Goal: Transaction & Acquisition: Book appointment/travel/reservation

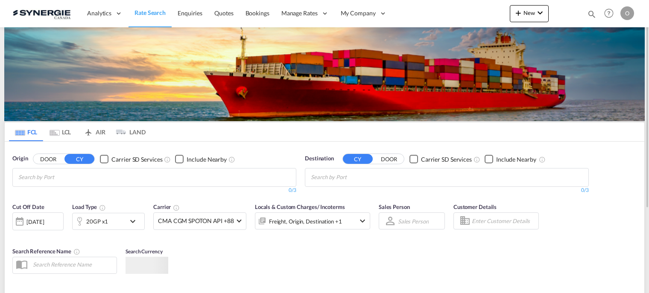
click at [589, 13] on md-icon "icon-magnify" at bounding box center [591, 13] width 9 height 9
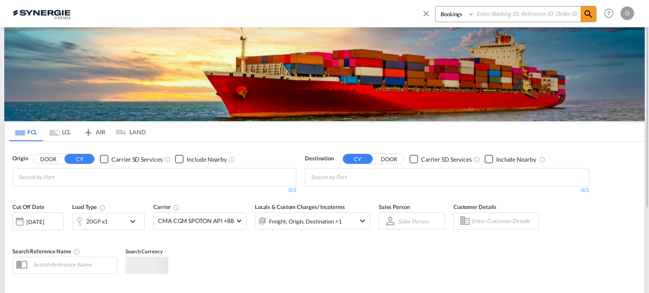
click at [513, 11] on input at bounding box center [527, 13] width 106 height 15
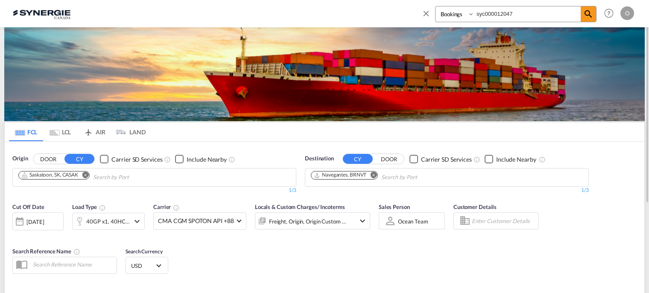
type input "syc000012047"
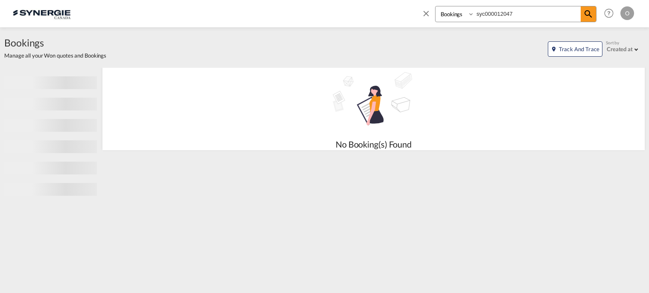
click at [471, 15] on select "Bookings Quotes Enquiries" at bounding box center [455, 13] width 41 height 15
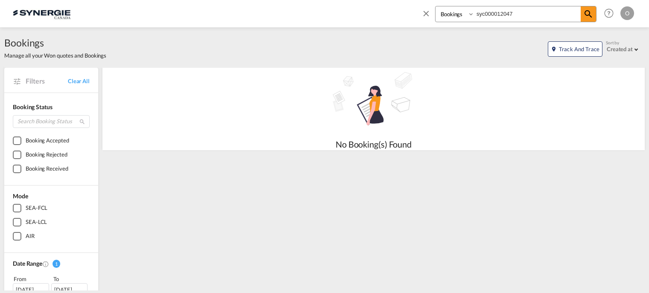
select select "Quotes"
click at [435, 6] on select "Bookings Quotes Enquiries" at bounding box center [455, 13] width 41 height 15
click at [595, 13] on span at bounding box center [587, 13] width 15 height 15
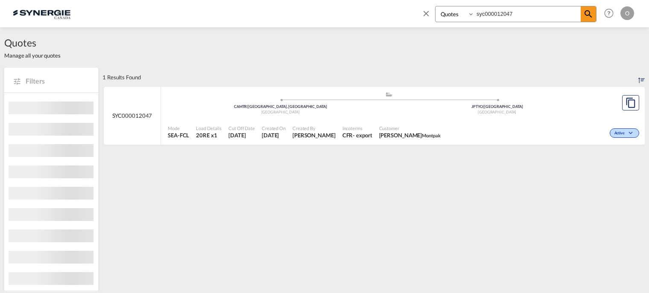
click at [481, 128] on div "Active" at bounding box center [542, 132] width 197 height 21
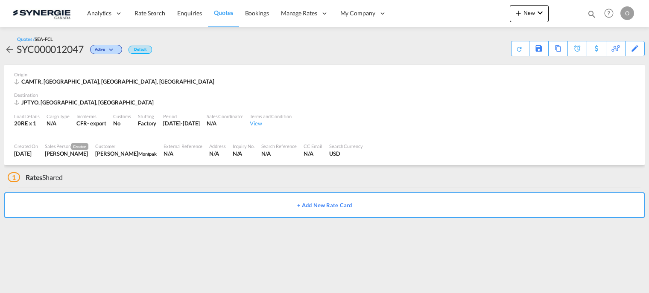
click at [233, 155] on div "N/A" at bounding box center [244, 154] width 22 height 8
click at [340, 118] on div "Load Details 20RE x 1 Cargo Type N/A Incoterms CFR - export Customs No Stuffing…" at bounding box center [324, 120] width 627 height 29
click at [590, 14] on md-icon "icon-magnify" at bounding box center [591, 13] width 9 height 9
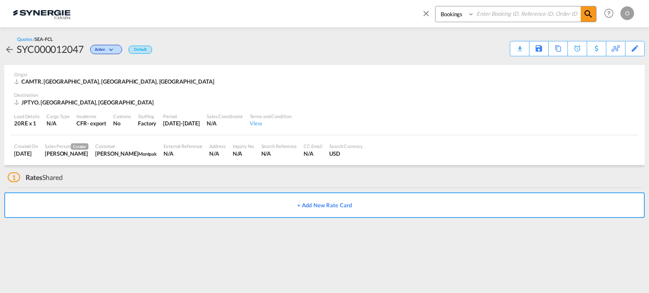
click at [504, 15] on input at bounding box center [527, 13] width 106 height 15
type input "syc000012047"
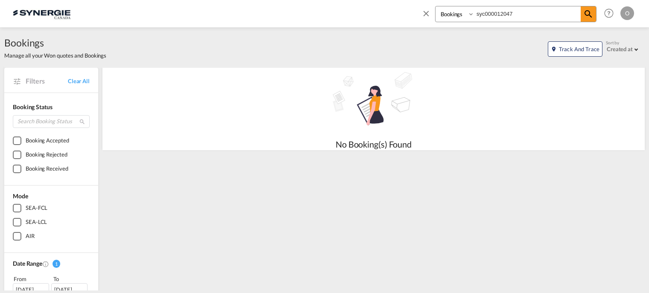
click at [471, 15] on select "Bookings Quotes Enquiries" at bounding box center [455, 13] width 41 height 15
select select "Quotes"
click at [435, 6] on select "Bookings Quotes Enquiries" at bounding box center [455, 13] width 41 height 15
click at [589, 14] on md-icon "icon-magnify" at bounding box center [588, 14] width 10 height 10
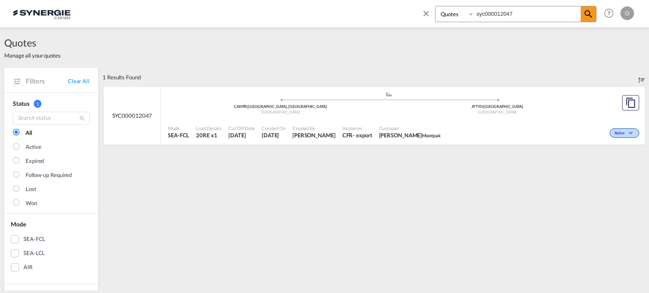
click at [539, 130] on div "Active" at bounding box center [542, 132] width 197 height 21
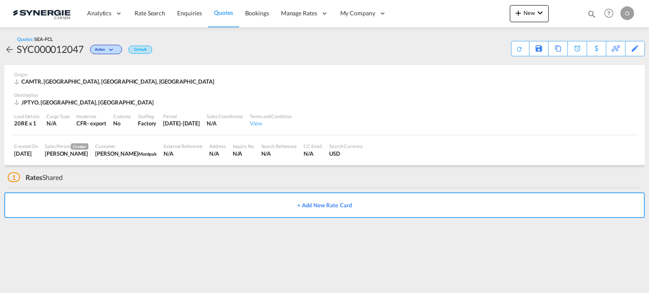
click at [51, 179] on div "1 Rates Shared" at bounding box center [35, 177] width 55 height 9
click at [200, 155] on div "External Reference N/A" at bounding box center [183, 150] width 46 height 21
click at [276, 125] on div "View" at bounding box center [270, 123] width 41 height 8
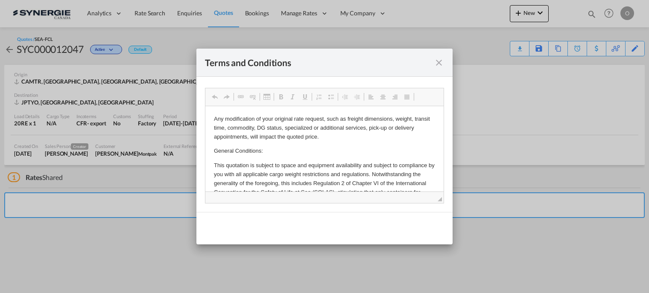
click at [442, 62] on md-icon "icon-close fg-AAA8AD cursor" at bounding box center [439, 63] width 10 height 10
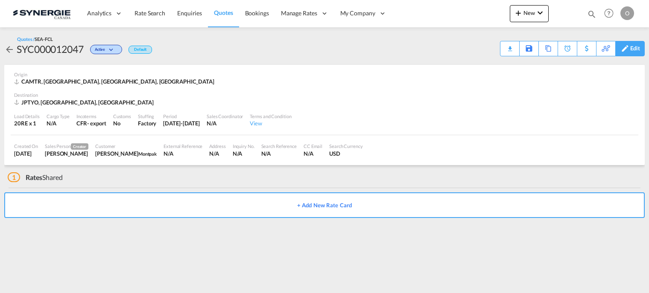
click at [634, 50] on div "Edit" at bounding box center [635, 48] width 10 height 15
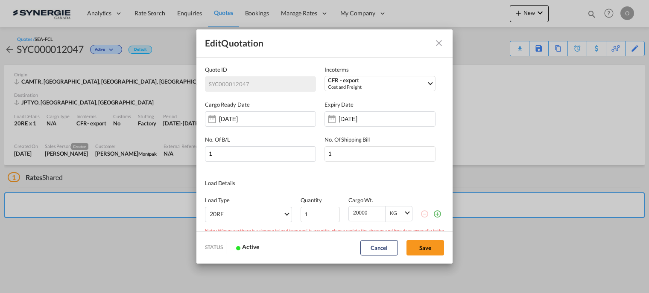
click at [437, 44] on md-icon "Close dialog" at bounding box center [439, 43] width 10 height 10
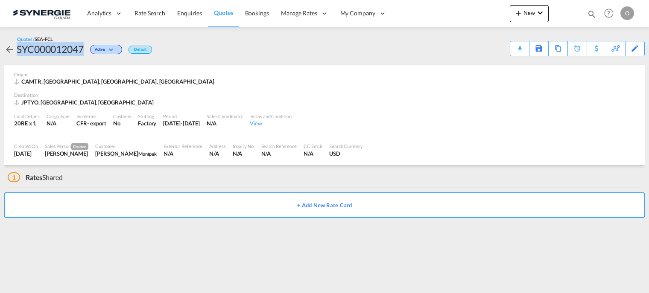
drag, startPoint x: 18, startPoint y: 49, endPoint x: 84, endPoint y: 52, distance: 65.8
click at [84, 52] on div "SYC000012047" at bounding box center [50, 49] width 67 height 14
copy div "SYC000012047"
click at [591, 11] on md-icon "icon-magnify" at bounding box center [591, 13] width 9 height 9
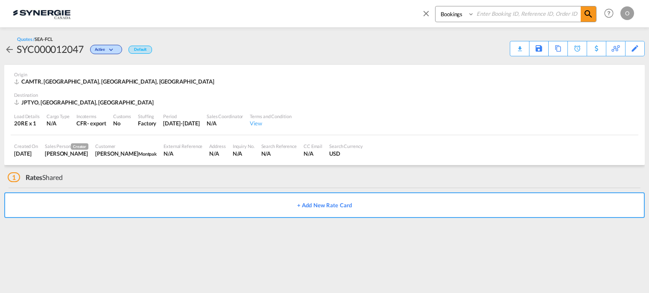
paste input "SYC000012047"
type input "SYC000012047"
click at [472, 14] on select "Bookings Quotes Enquiries" at bounding box center [455, 13] width 41 height 15
select select "Quotes"
click at [435, 6] on select "Bookings Quotes Enquiries" at bounding box center [455, 13] width 41 height 15
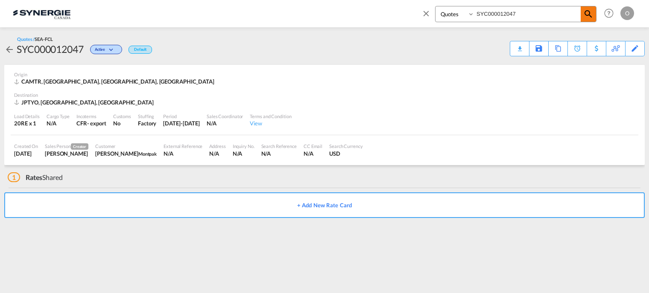
click at [585, 15] on md-icon "icon-magnify" at bounding box center [588, 14] width 10 height 10
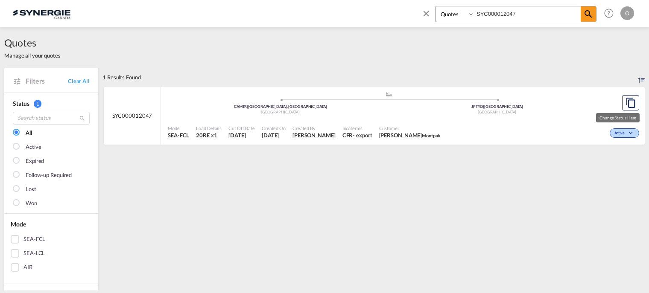
click at [616, 132] on span "Active" at bounding box center [620, 134] width 12 height 6
click at [546, 123] on div "Follow-up Required Lost" at bounding box center [324, 146] width 649 height 293
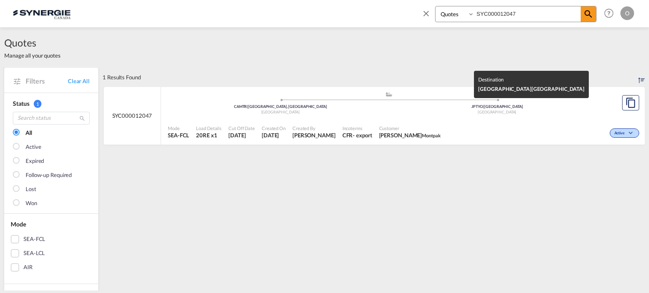
click at [520, 112] on div "[GEOGRAPHIC_DATA]" at bounding box center [497, 113] width 217 height 6
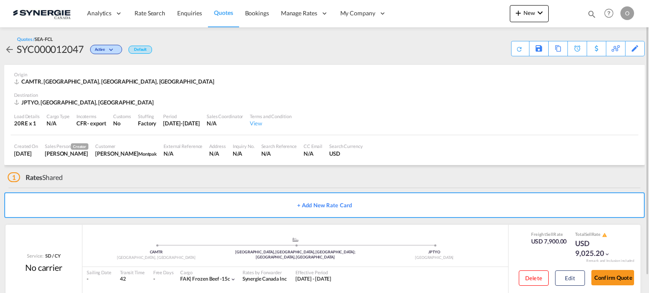
scroll to position [18, 0]
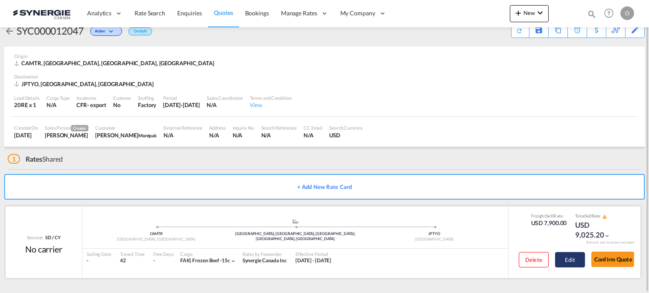
click at [566, 261] on button "Edit" at bounding box center [570, 259] width 30 height 15
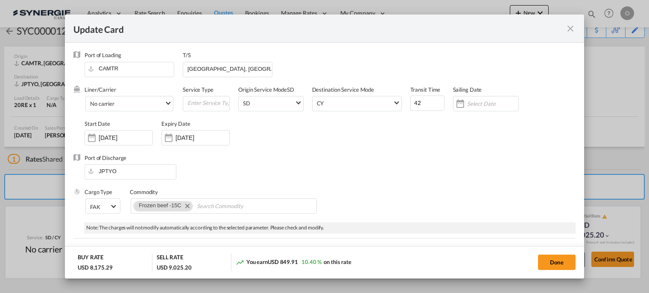
select select "per container"
select select "per B/L"
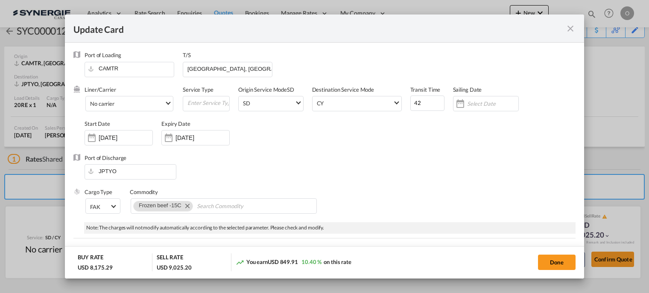
select select "per B/L"
select select "per container"
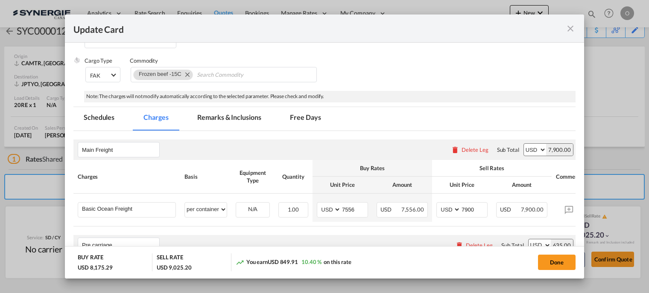
scroll to position [128, 0]
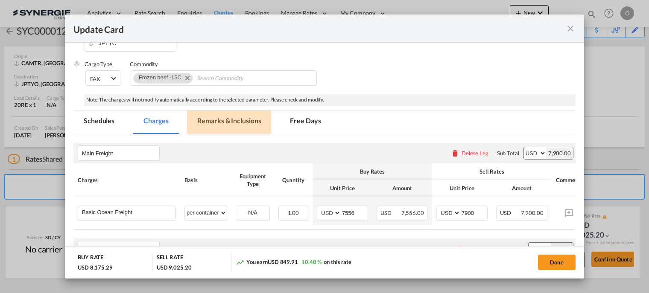
click at [222, 120] on md-tab-item "Remarks & Inclusions" at bounding box center [229, 122] width 84 height 23
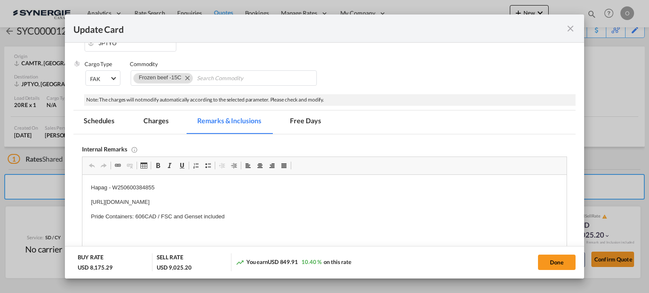
scroll to position [0, 0]
click at [159, 122] on md-tab-item "Charges" at bounding box center [155, 122] width 45 height 23
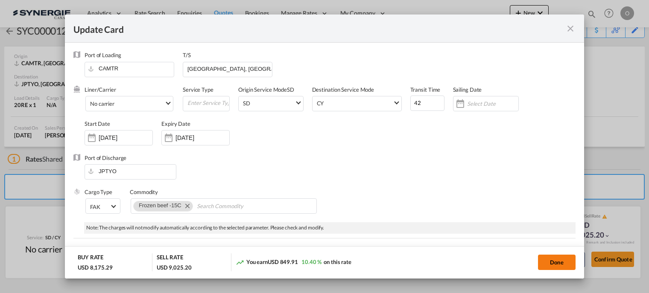
click at [550, 261] on button "Done" at bounding box center [557, 262] width 38 height 15
type input "03 Jun 2025"
type input "24 Sep 2025"
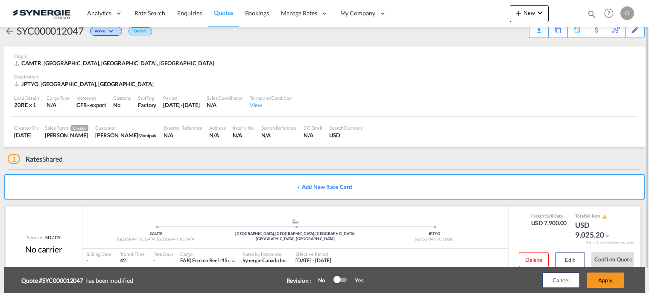
scroll to position [45, 0]
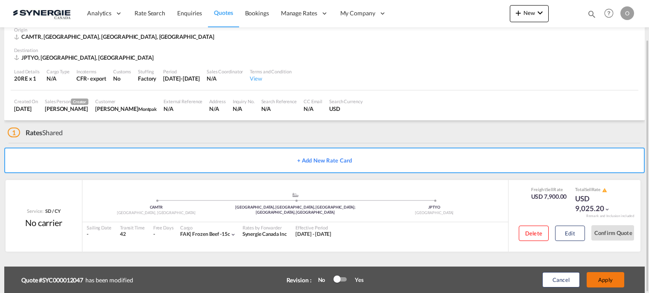
click at [602, 280] on button "Apply" at bounding box center [605, 279] width 38 height 15
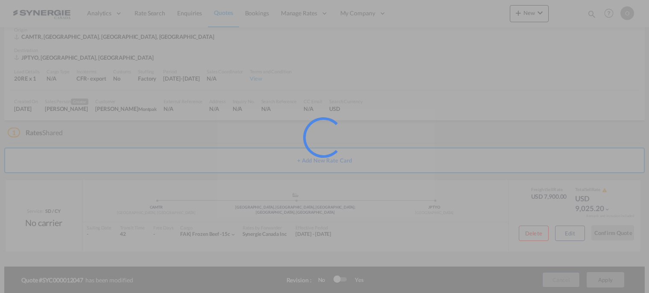
click at [557, 278] on div at bounding box center [324, 146] width 649 height 293
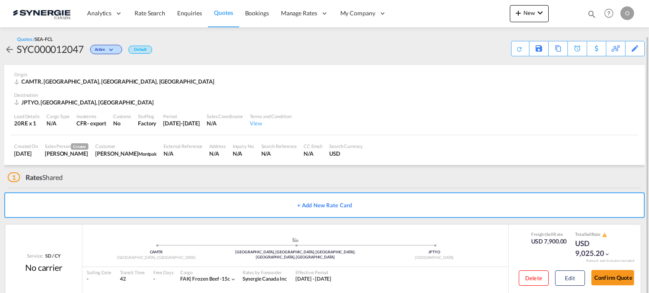
scroll to position [18, 0]
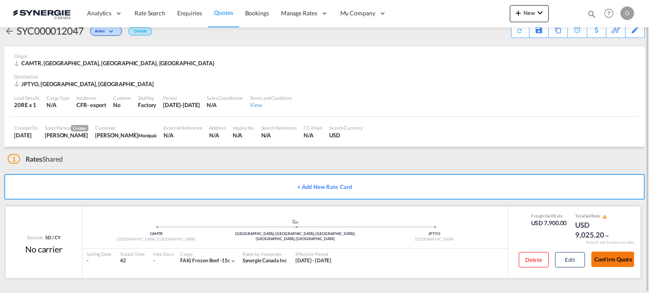
click at [606, 260] on button "Confirm Quote" at bounding box center [612, 259] width 43 height 15
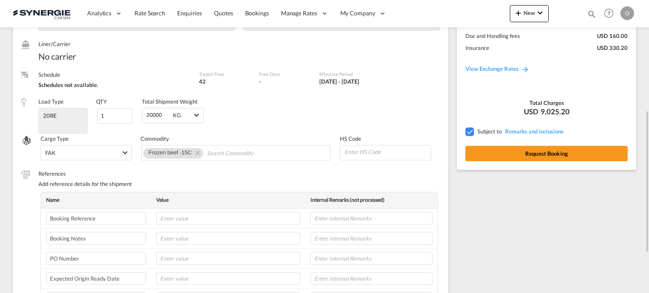
scroll to position [55, 0]
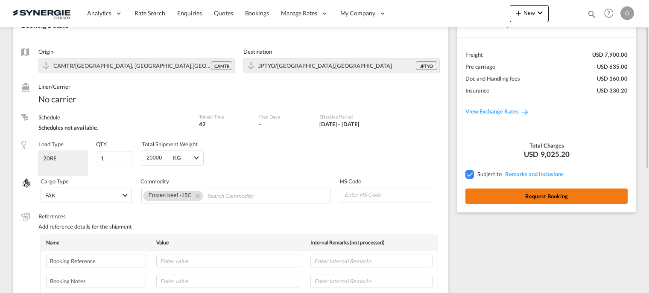
click at [539, 195] on button "Request Booking" at bounding box center [546, 196] width 162 height 15
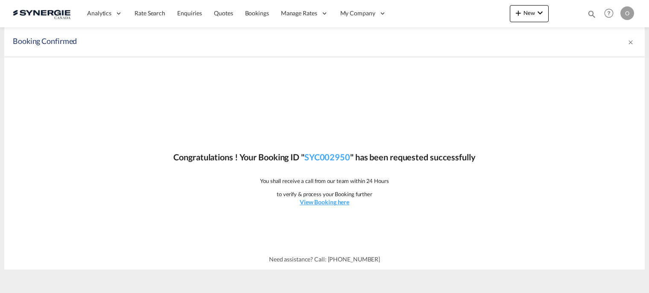
scroll to position [0, 0]
click at [321, 157] on link "SYC002950" at bounding box center [327, 157] width 46 height 10
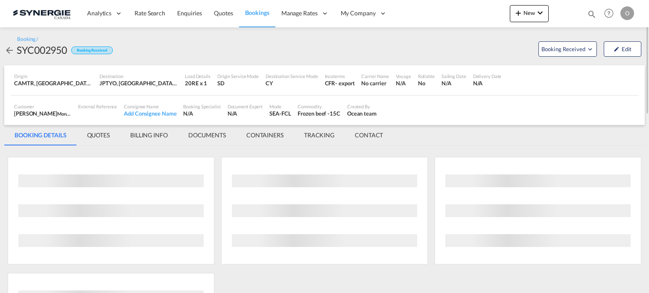
click at [149, 135] on md-tab-item "BILLING INFO" at bounding box center [149, 135] width 58 height 20
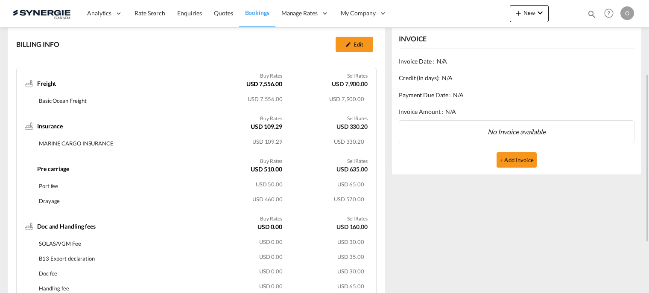
scroll to position [215, 0]
